Goal: Navigation & Orientation: Find specific page/section

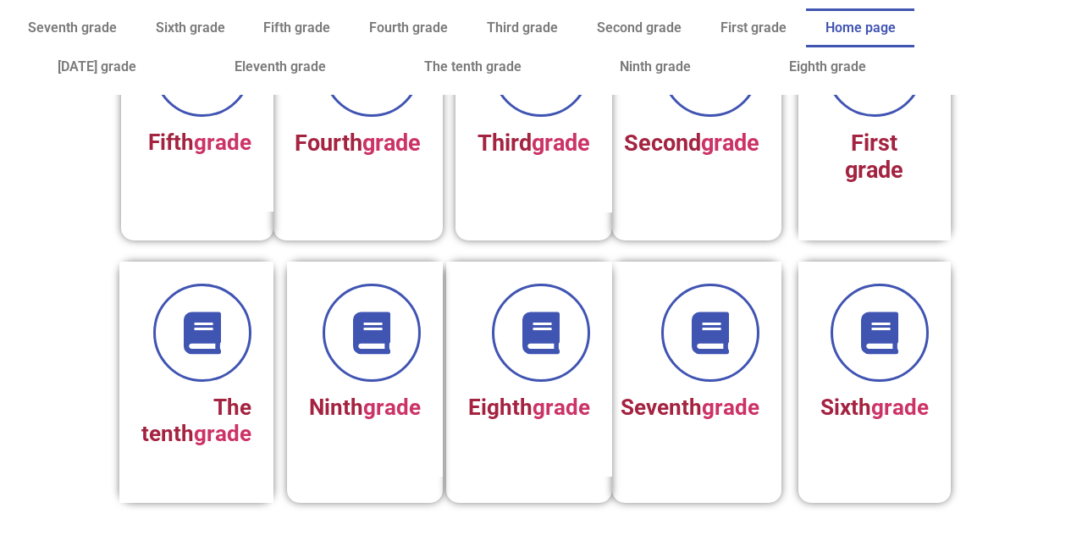
scroll to position [440, 0]
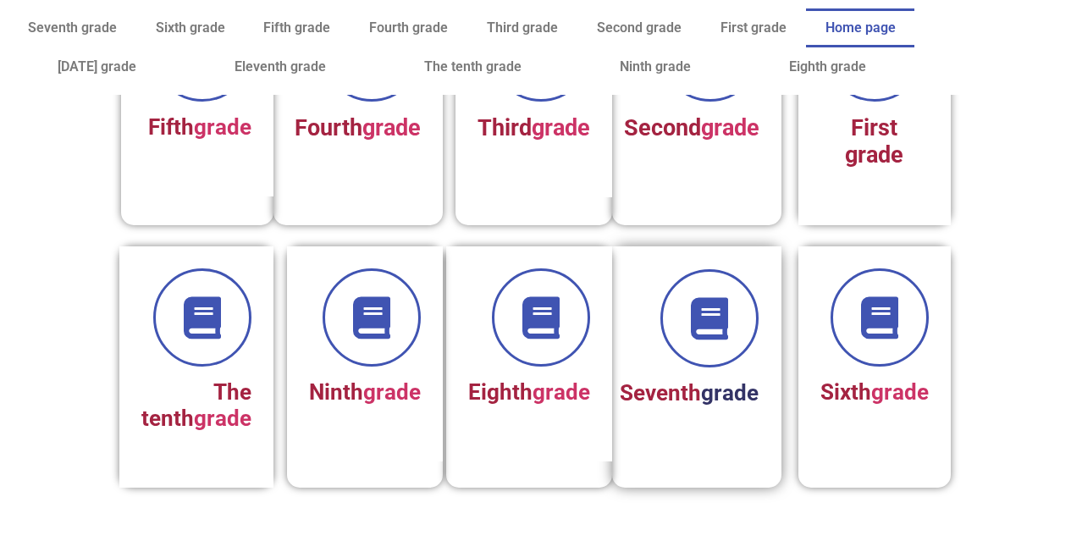
click at [743, 406] on font "grade" at bounding box center [730, 392] width 58 height 25
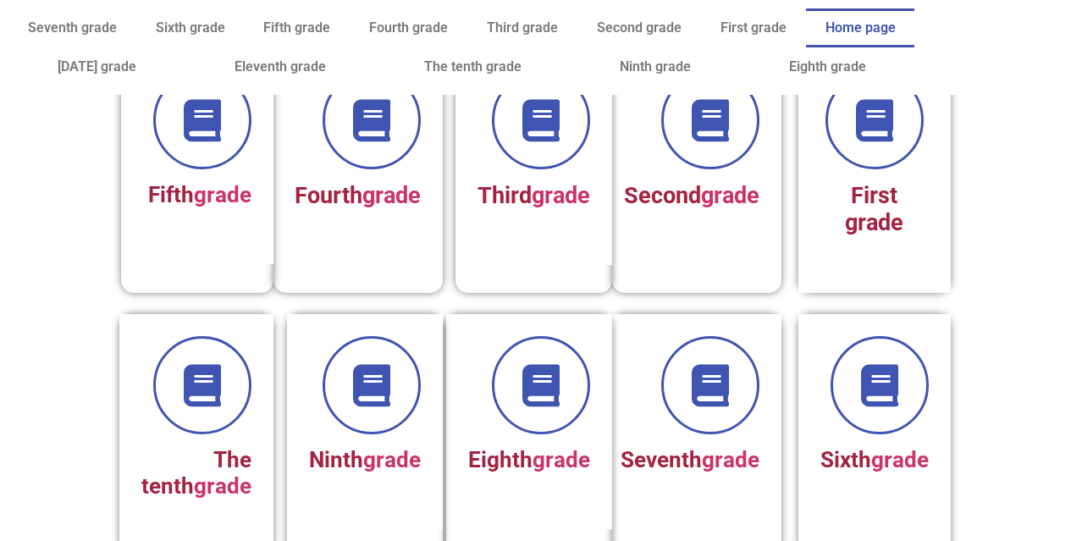
scroll to position [395, 0]
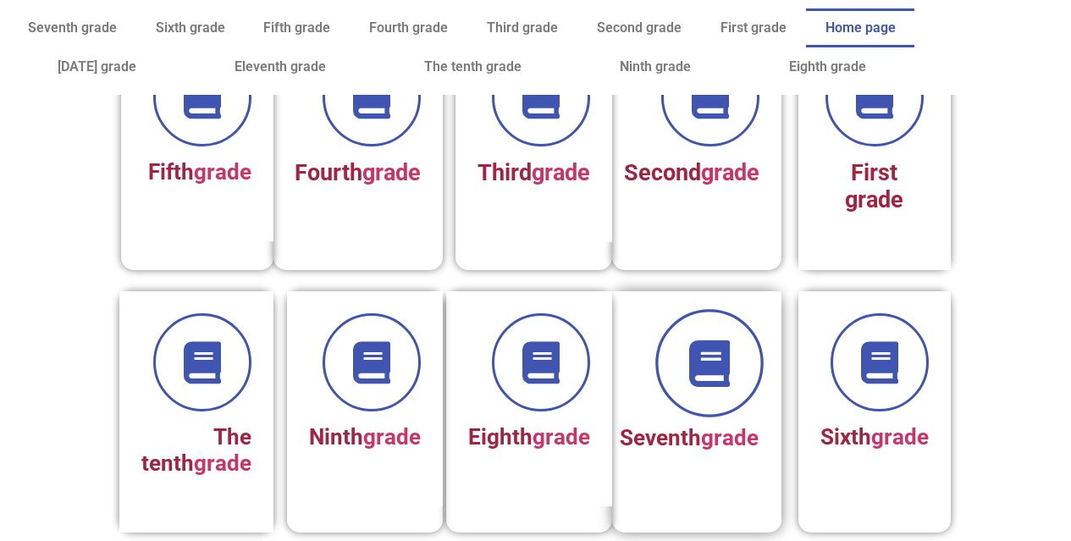
click at [683, 359] on span at bounding box center [709, 363] width 108 height 108
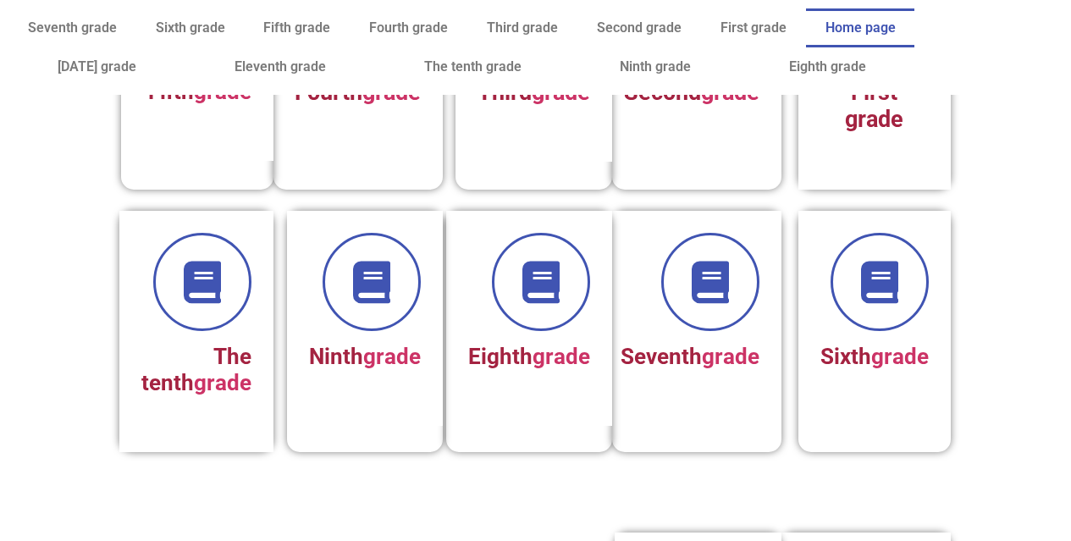
scroll to position [508, 0]
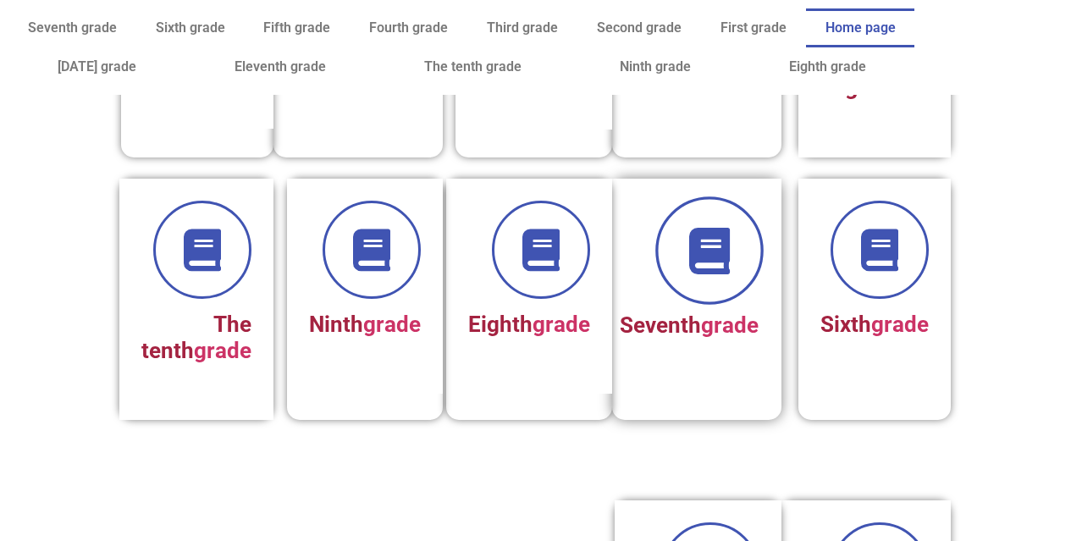
click at [691, 271] on icon at bounding box center [709, 250] width 47 height 47
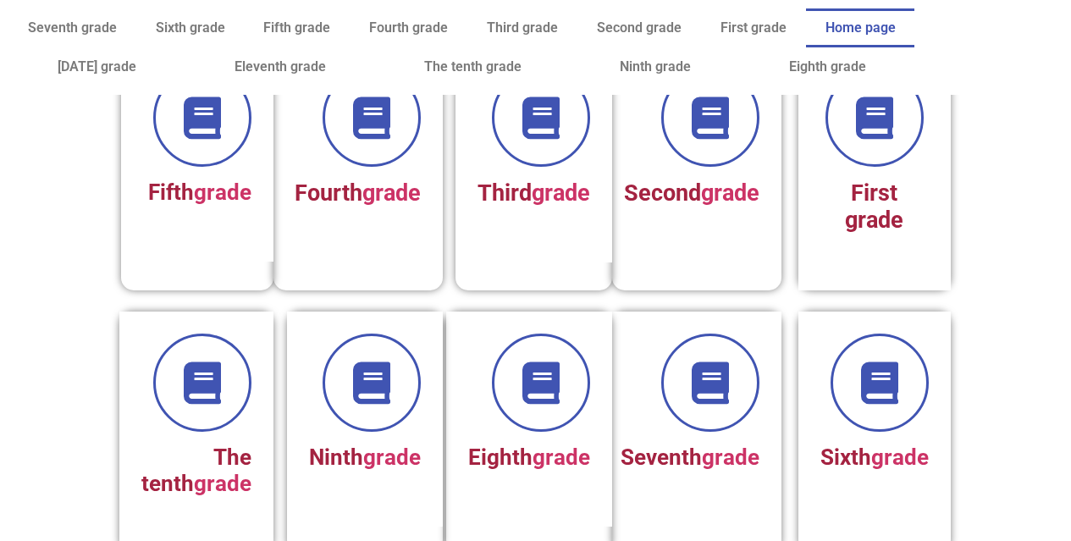
scroll to position [474, 0]
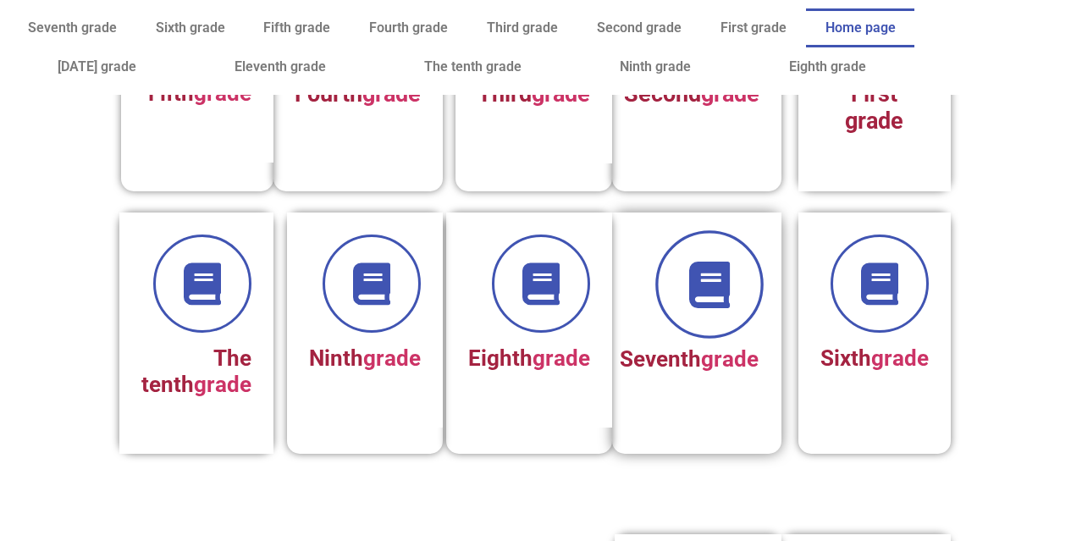
drag, startPoint x: 0, startPoint y: 0, endPoint x: 721, endPoint y: 290, distance: 777.0
click at [721, 290] on icon at bounding box center [709, 284] width 47 height 47
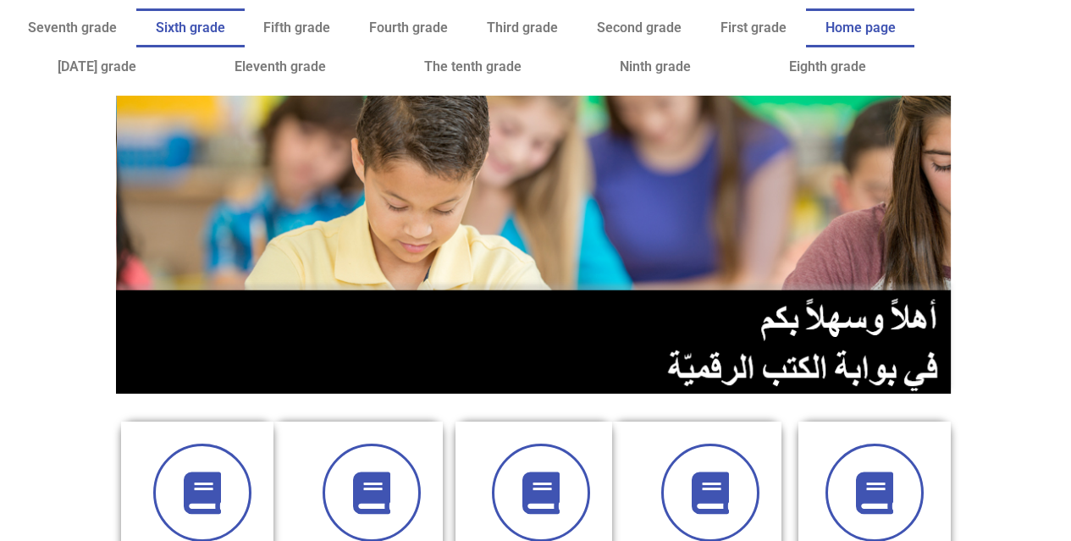
click at [137, 37] on link "Sixth grade" at bounding box center [190, 27] width 108 height 39
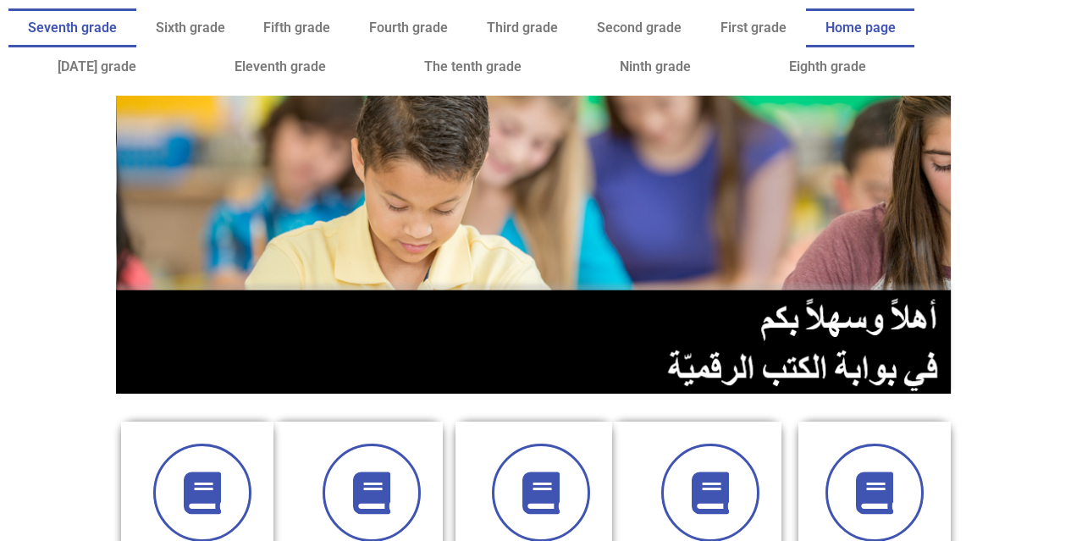
click at [89, 25] on font "Seventh grade" at bounding box center [72, 27] width 89 height 16
click at [95, 30] on font "Seventh grade" at bounding box center [72, 27] width 89 height 16
